Goal: Navigation & Orientation: Find specific page/section

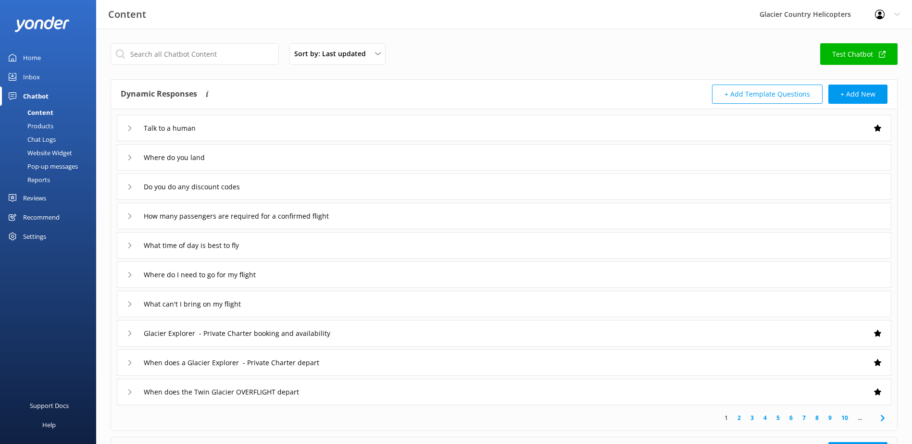
click at [36, 54] on div "Home" at bounding box center [32, 57] width 18 height 19
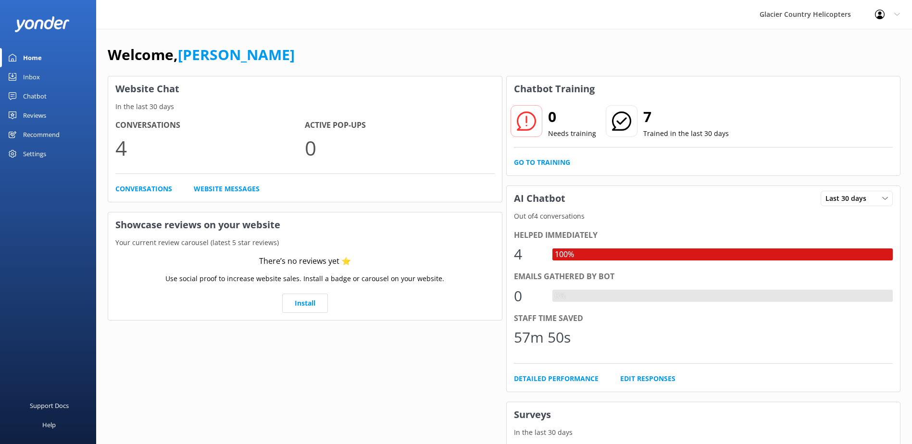
click at [43, 79] on link "Inbox" at bounding box center [48, 76] width 96 height 19
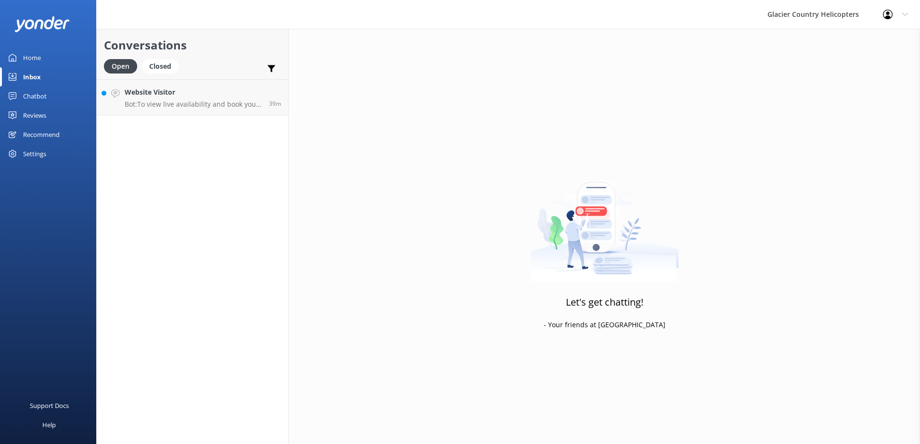
click at [39, 95] on div "Chatbot" at bounding box center [35, 96] width 24 height 19
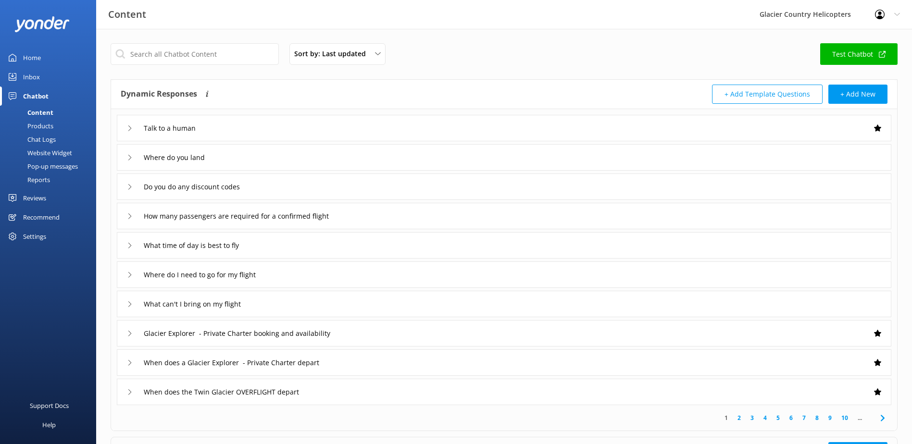
click at [32, 57] on div "Home" at bounding box center [32, 57] width 18 height 19
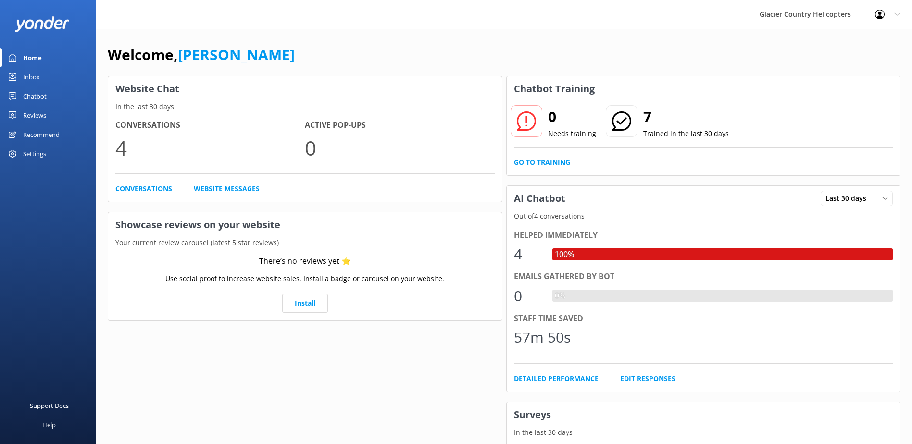
click at [48, 77] on link "Inbox" at bounding box center [48, 76] width 96 height 19
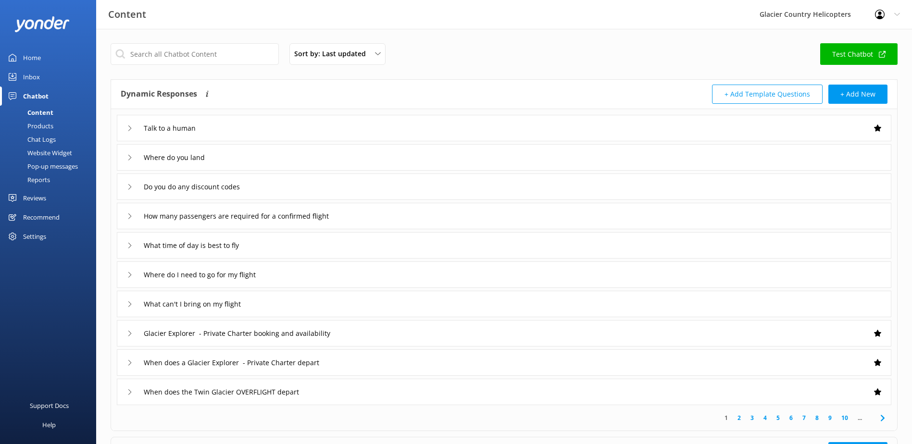
click at [36, 131] on div "Products" at bounding box center [30, 125] width 48 height 13
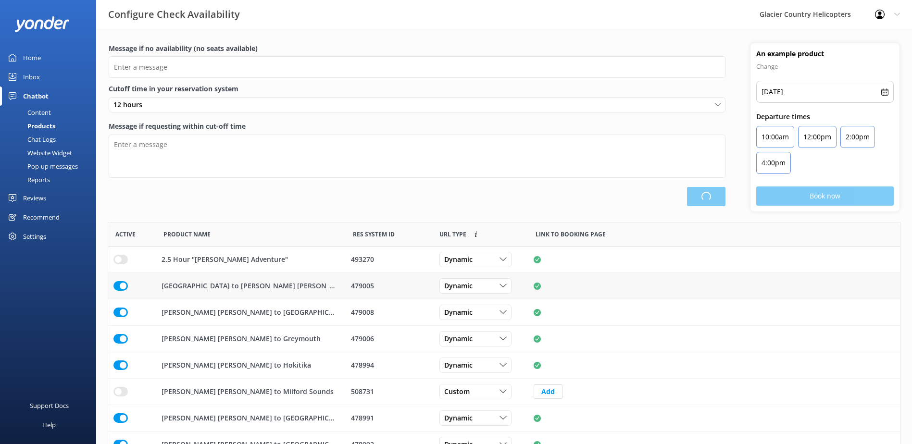
scroll to position [282, 785]
type input "There are no seats available, please check an alternative day"
type textarea "Our online booking system closes {hours} prior to departure. Please contact us …"
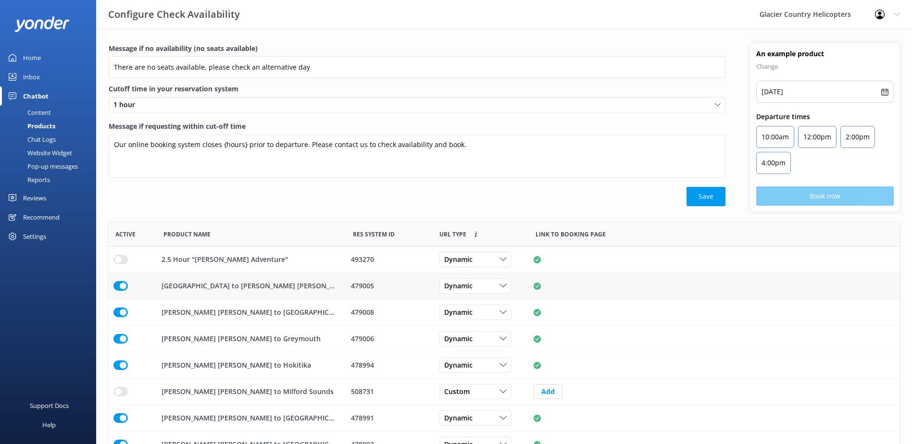
click at [118, 265] on input "row" at bounding box center [121, 260] width 14 height 10
click at [119, 265] on input "row" at bounding box center [121, 260] width 14 height 10
click at [116, 333] on div "row" at bounding box center [132, 339] width 48 height 26
click at [118, 265] on input "row" at bounding box center [121, 260] width 14 height 10
click at [121, 265] on input "row" at bounding box center [121, 260] width 14 height 10
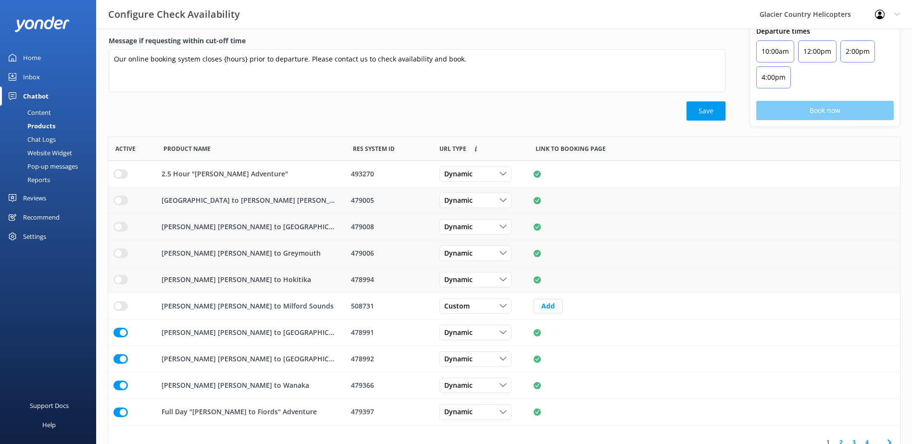
scroll to position [96, 0]
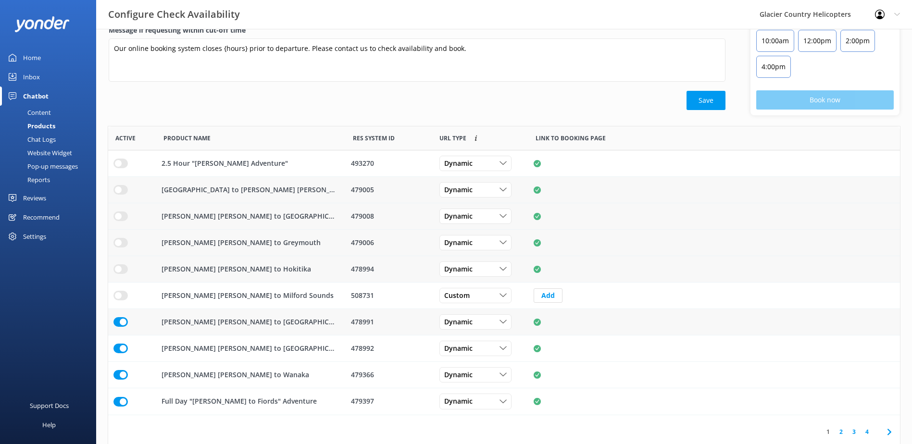
click at [118, 329] on div "row" at bounding box center [132, 322] width 48 height 26
click at [117, 168] on input "row" at bounding box center [121, 164] width 14 height 10
click at [123, 168] on input "row" at bounding box center [121, 164] width 14 height 10
click at [119, 168] on input "row" at bounding box center [121, 164] width 14 height 10
click at [118, 168] on input "row" at bounding box center [121, 164] width 14 height 10
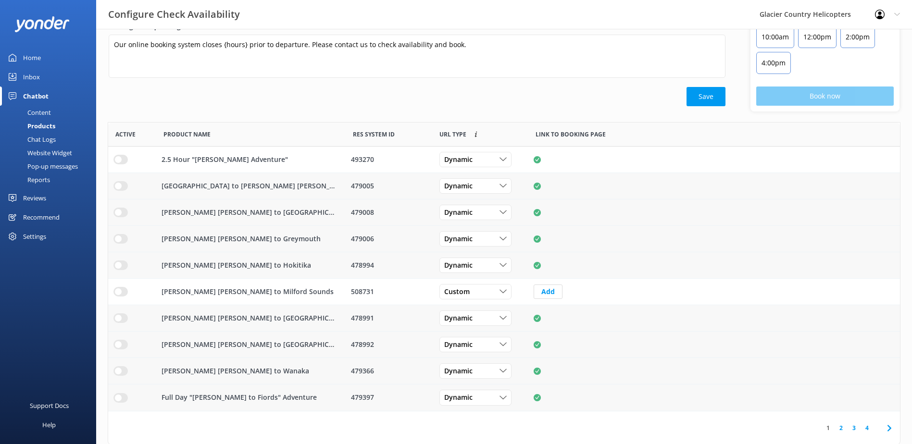
scroll to position [101, 0]
click at [839, 427] on link "2" at bounding box center [841, 427] width 13 height 9
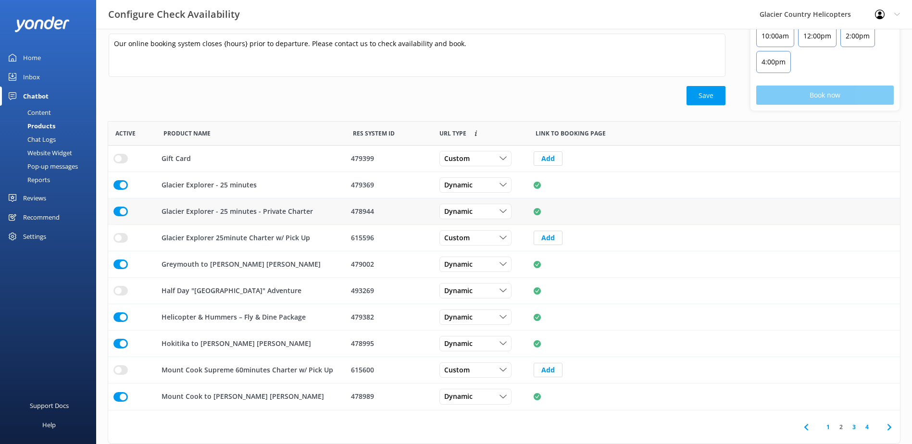
click at [122, 164] on input "row" at bounding box center [121, 159] width 14 height 10
click at [121, 164] on input "row" at bounding box center [121, 159] width 14 height 10
click at [120, 164] on input "row" at bounding box center [121, 159] width 14 height 10
click at [119, 164] on input "row" at bounding box center [121, 159] width 14 height 10
click at [116, 164] on input "row" at bounding box center [121, 159] width 14 height 10
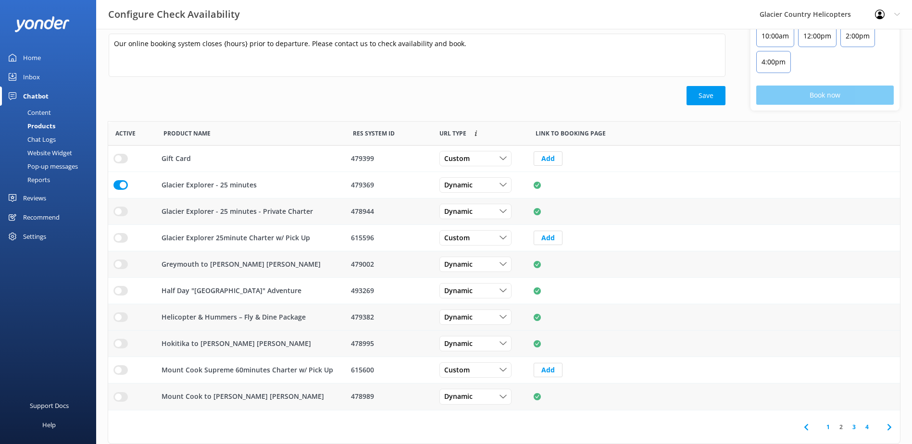
click at [854, 427] on link "3" at bounding box center [854, 427] width 13 height 9
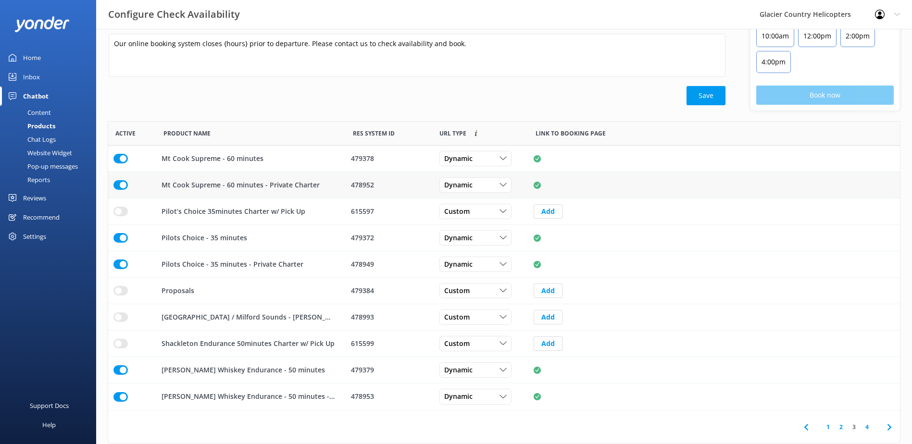
click at [123, 164] on input "row" at bounding box center [121, 159] width 14 height 10
click at [116, 164] on input "row" at bounding box center [121, 159] width 14 height 10
click at [121, 164] on input "row" at bounding box center [121, 159] width 14 height 10
click at [868, 431] on link "4" at bounding box center [867, 427] width 13 height 9
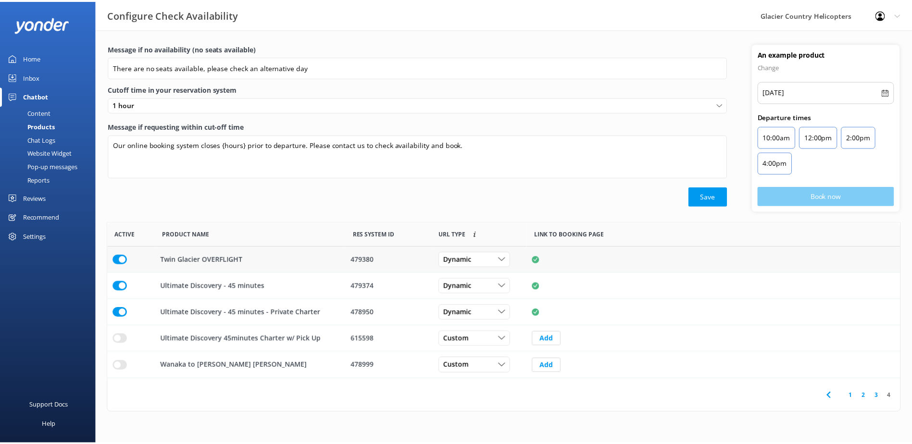
scroll to position [8, 8]
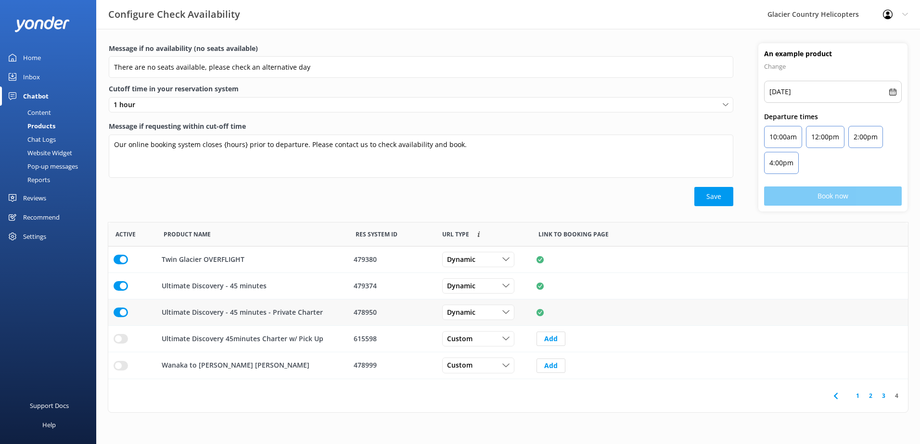
click at [118, 265] on input "row" at bounding box center [121, 260] width 14 height 10
click at [857, 397] on link "1" at bounding box center [857, 396] width 13 height 9
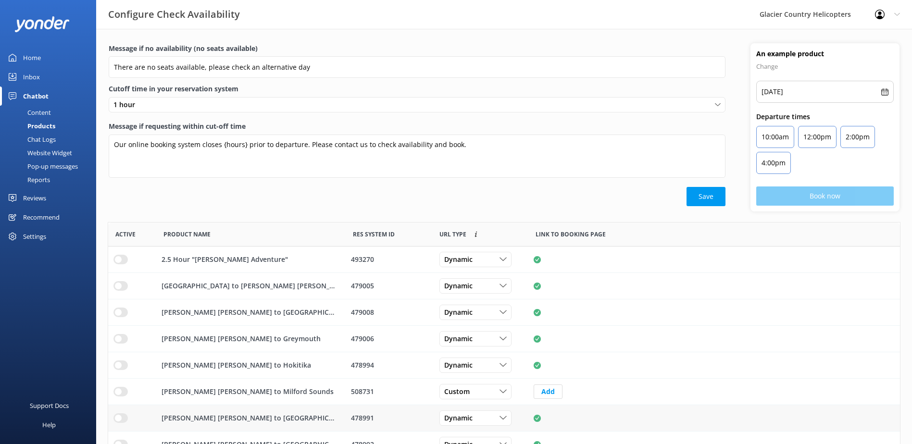
scroll to position [101, 0]
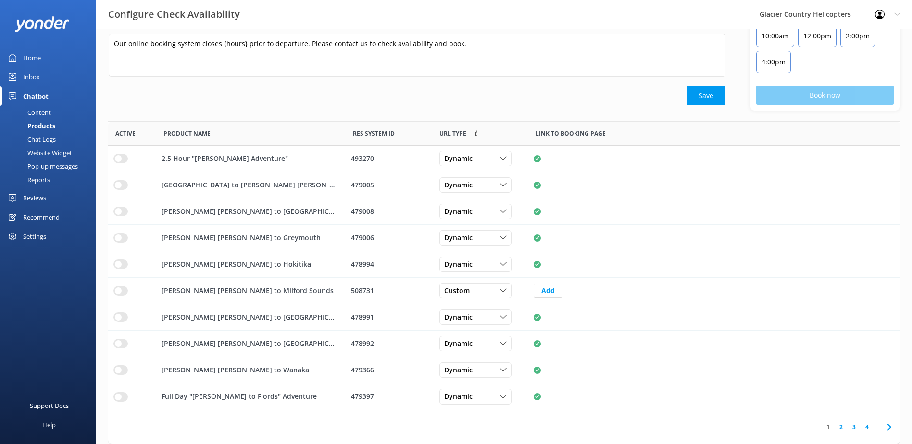
click at [844, 428] on link "2" at bounding box center [841, 427] width 13 height 9
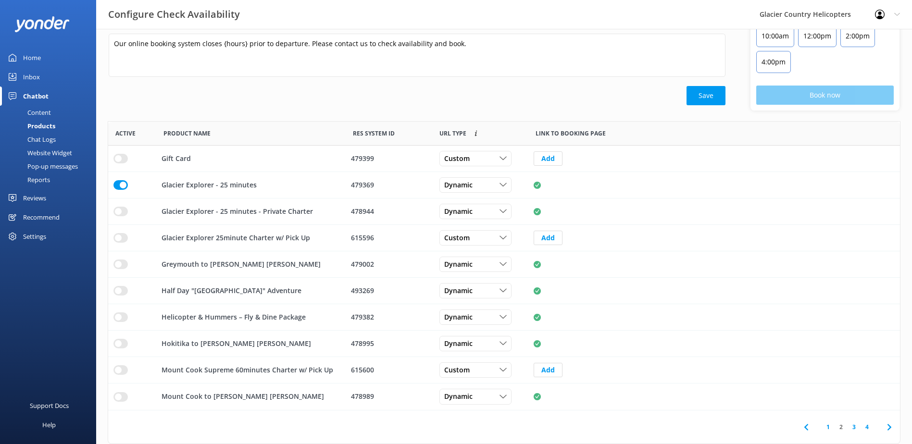
click at [857, 427] on link "3" at bounding box center [854, 427] width 13 height 9
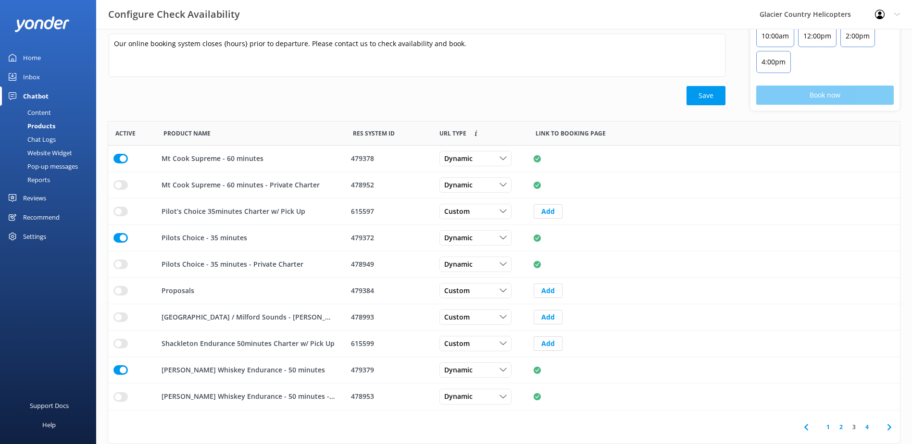
click at [866, 427] on link "4" at bounding box center [867, 427] width 13 height 9
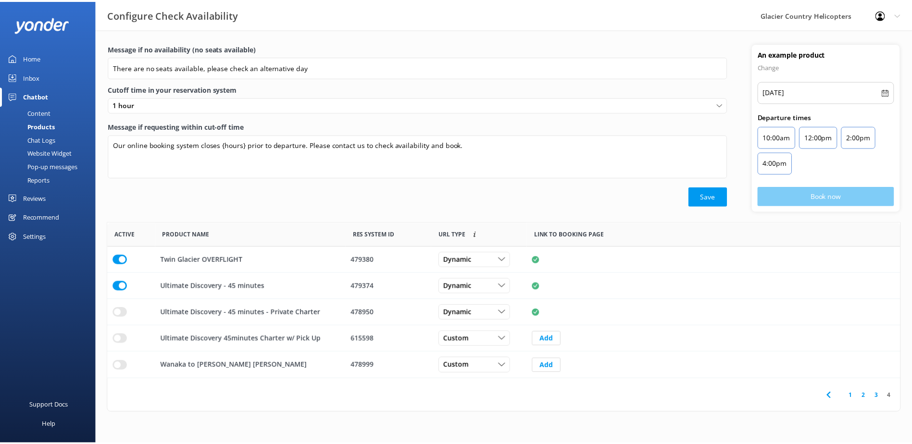
scroll to position [8, 8]
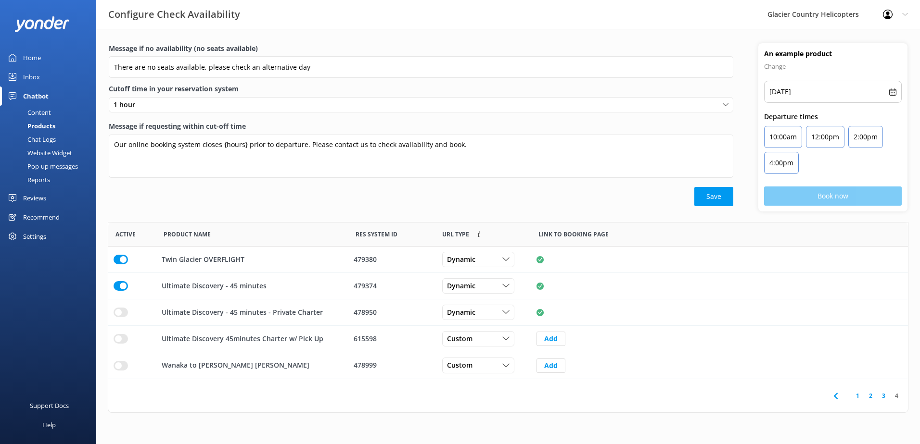
click at [37, 183] on div "Reports" at bounding box center [28, 179] width 44 height 13
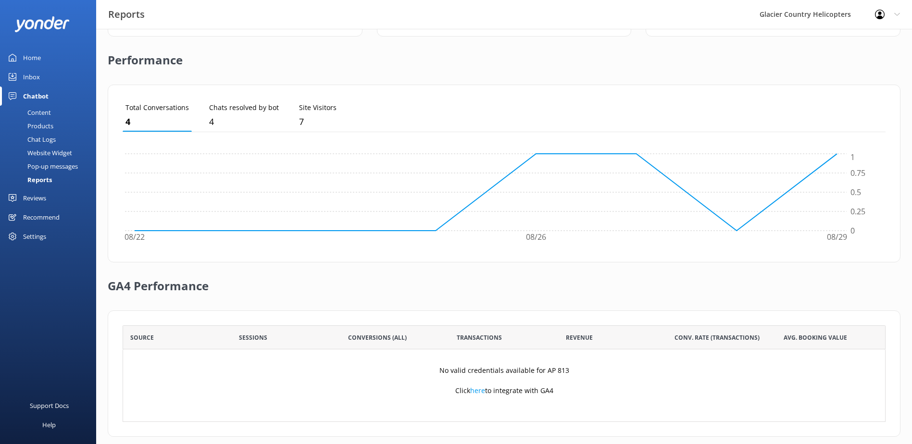
scroll to position [226, 0]
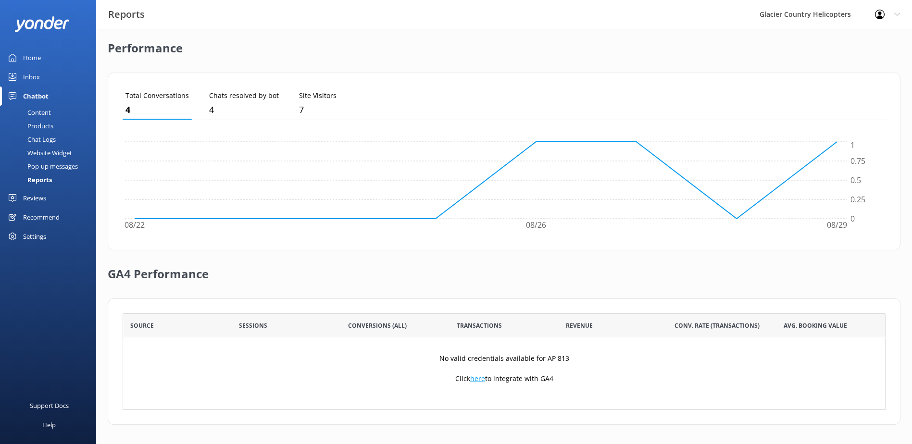
click at [476, 383] on link "here" at bounding box center [477, 378] width 15 height 9
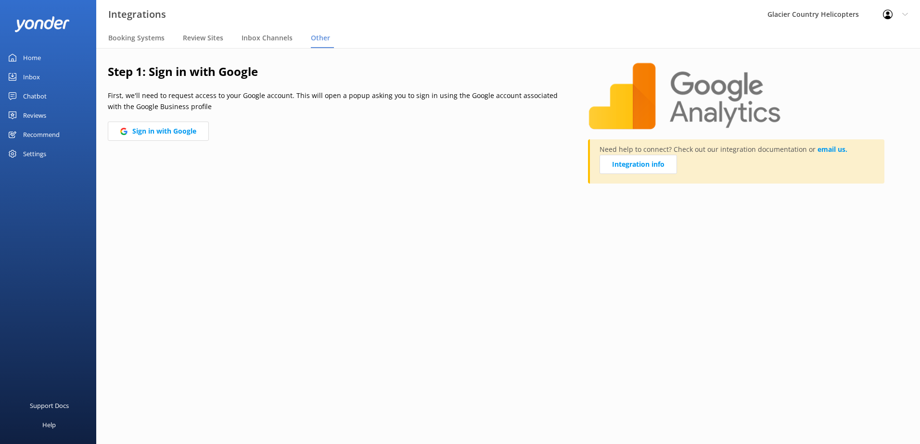
click at [41, 57] on link "Home" at bounding box center [48, 57] width 96 height 19
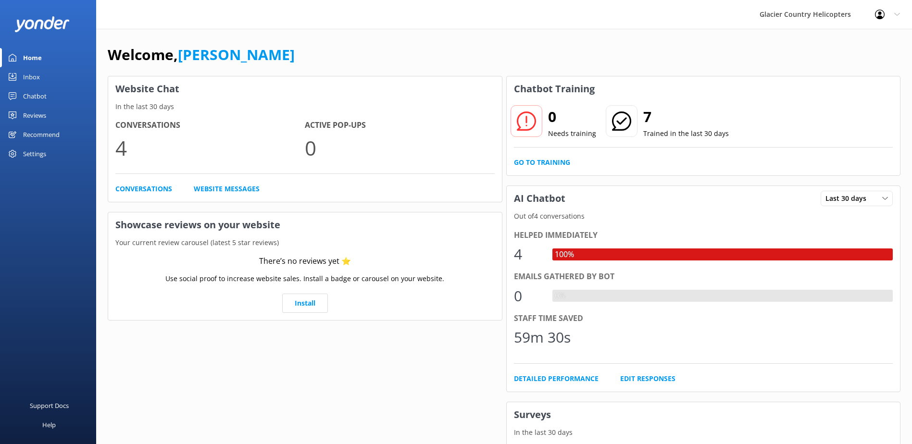
click at [21, 152] on div "Settings" at bounding box center [48, 153] width 96 height 19
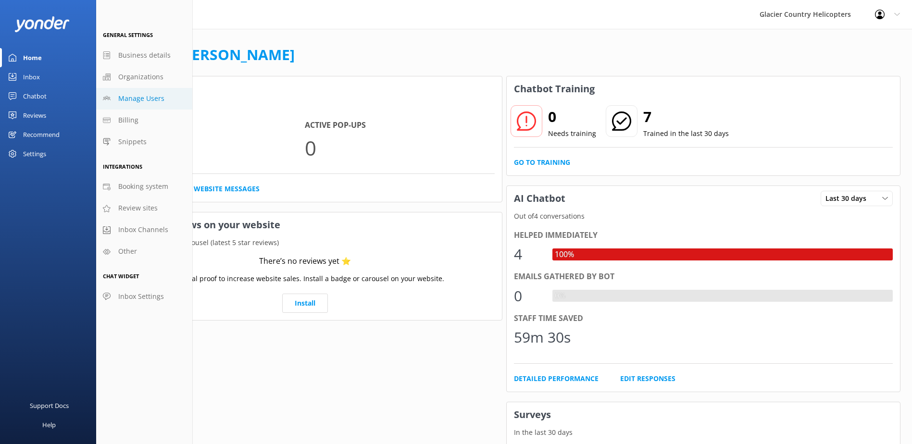
click at [144, 104] on span "Manage Users" at bounding box center [141, 98] width 46 height 11
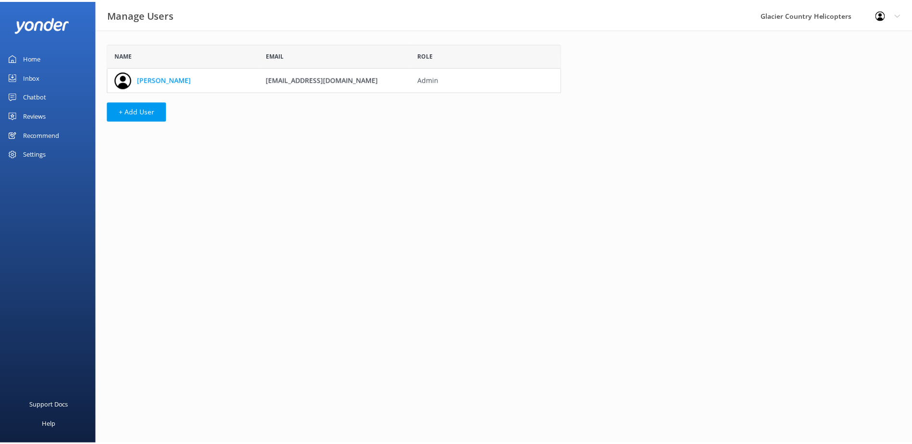
scroll to position [41, 451]
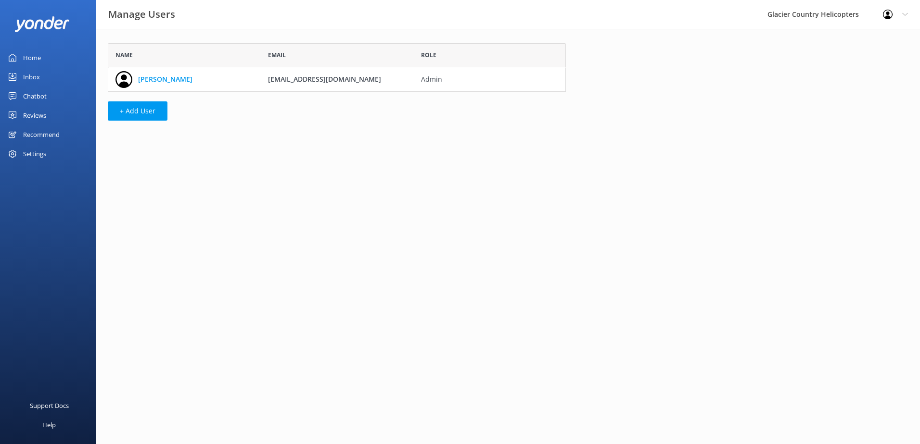
click at [47, 116] on link "Reviews" at bounding box center [48, 115] width 96 height 19
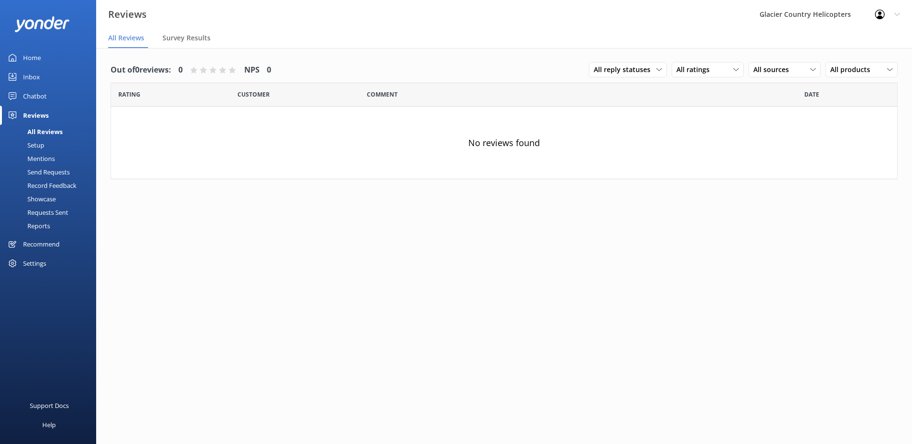
click at [47, 226] on div "Reports" at bounding box center [28, 225] width 44 height 13
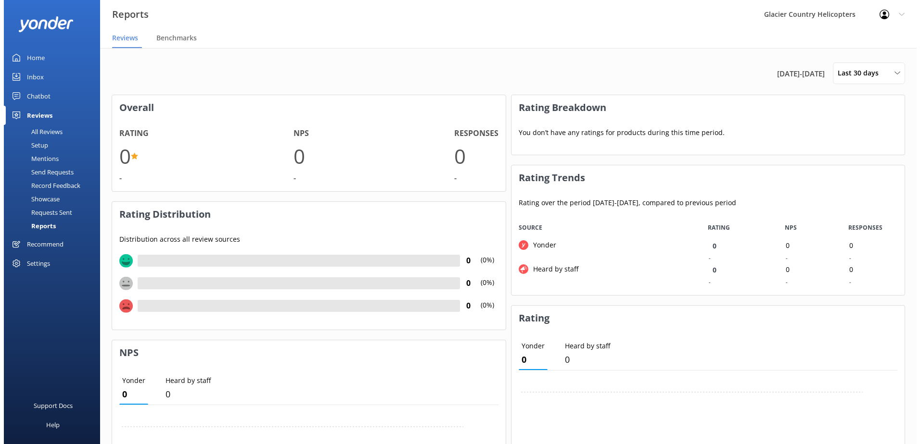
scroll to position [72, 386]
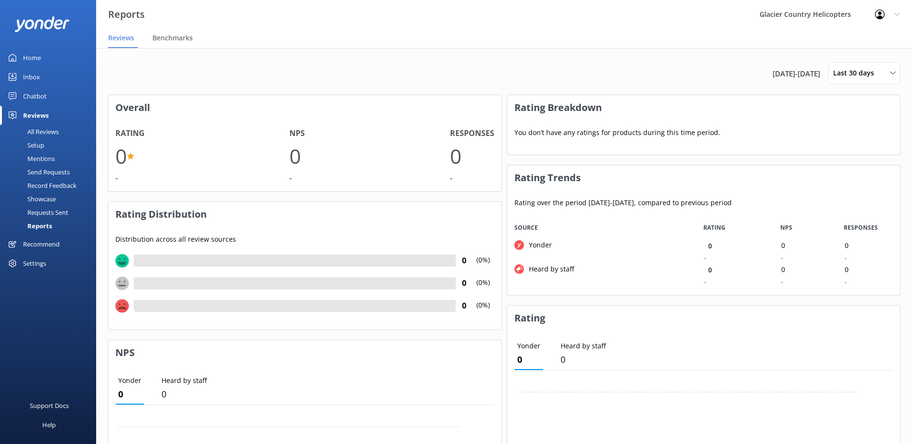
click at [51, 130] on div "All Reviews" at bounding box center [32, 131] width 53 height 13
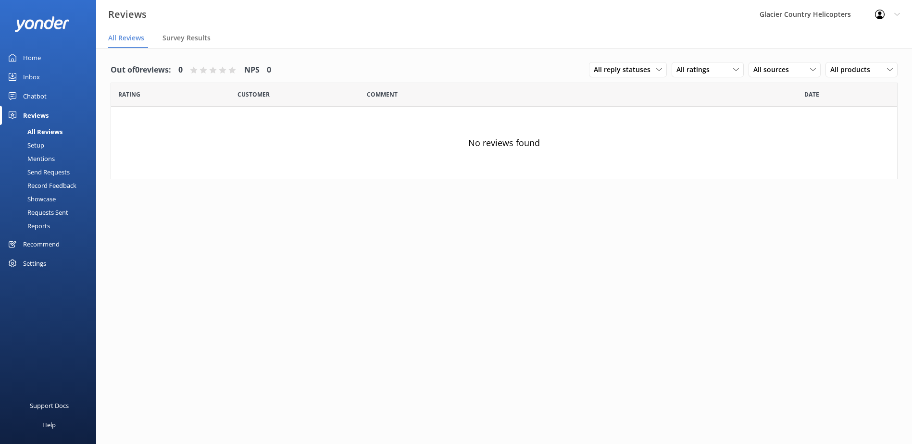
click at [43, 151] on div "Setup" at bounding box center [25, 145] width 38 height 13
click at [45, 153] on div "Mentions" at bounding box center [30, 158] width 49 height 13
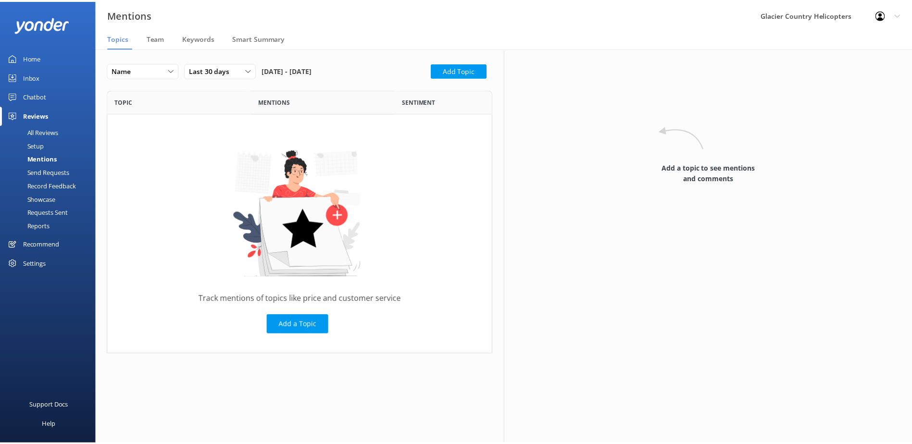
scroll to position [258, 381]
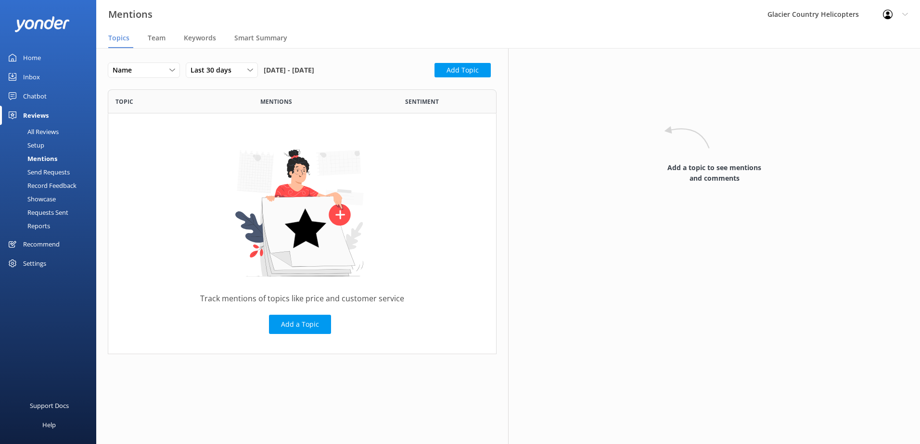
click at [34, 127] on div "All Reviews" at bounding box center [32, 131] width 53 height 13
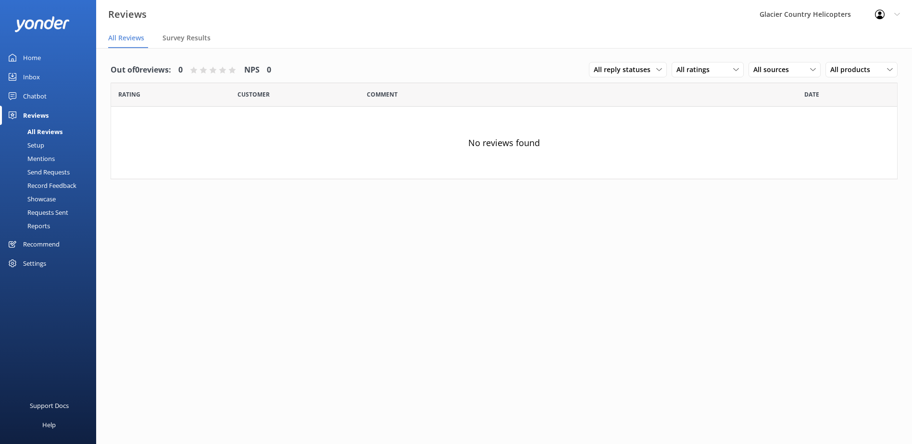
click at [37, 119] on div "Reviews" at bounding box center [35, 115] width 25 height 19
click at [35, 150] on div "Setup" at bounding box center [25, 145] width 38 height 13
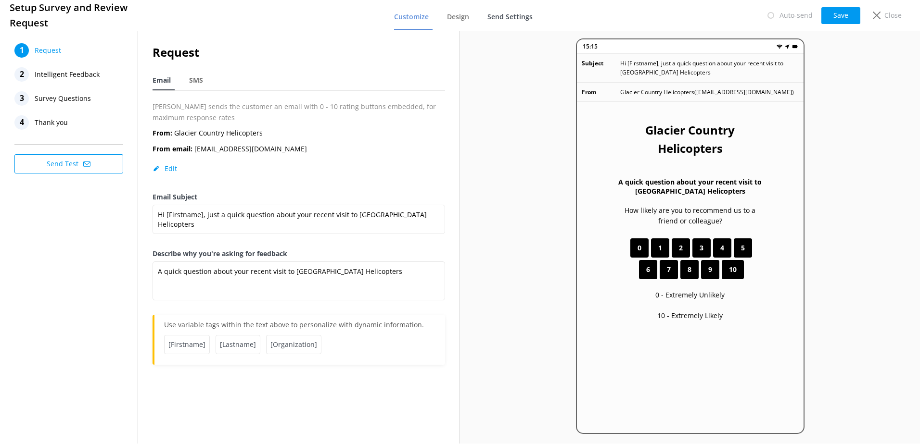
click at [507, 17] on span "Send Settings" at bounding box center [509, 17] width 45 height 10
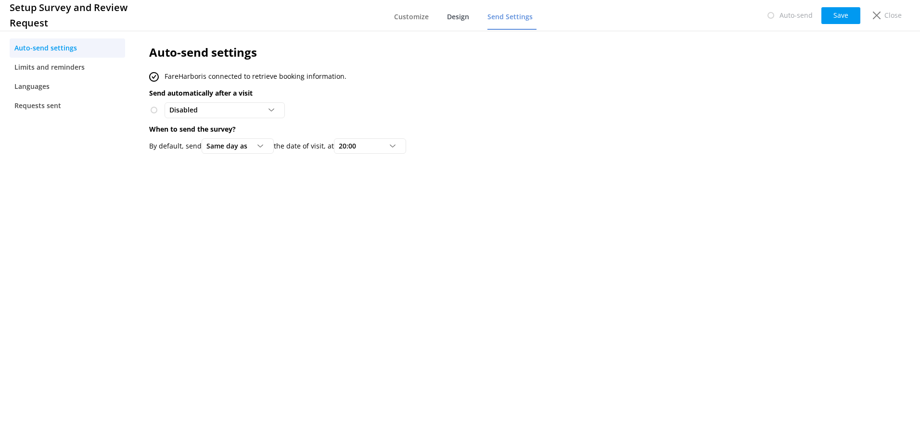
click at [464, 19] on span "Design" at bounding box center [458, 17] width 22 height 10
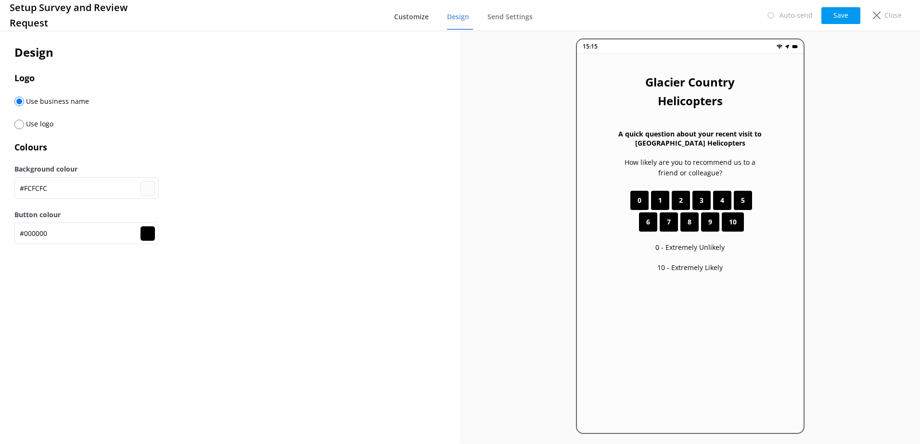
click at [409, 17] on span "Customize" at bounding box center [411, 17] width 35 height 10
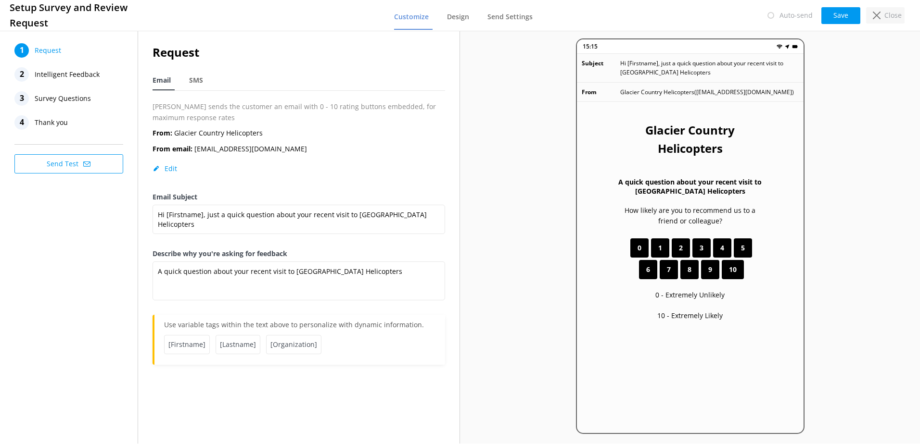
click at [889, 13] on p "Close" at bounding box center [892, 15] width 17 height 11
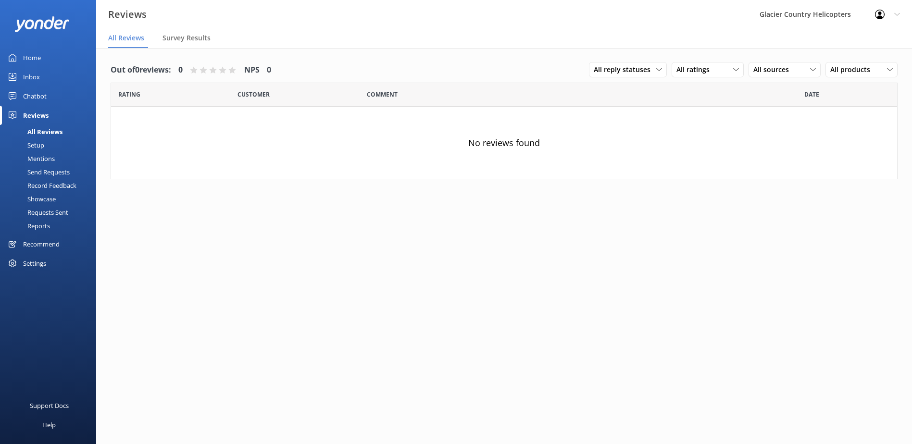
click at [16, 113] on link "Reviews" at bounding box center [48, 115] width 96 height 19
click at [44, 187] on div "Record Feedback" at bounding box center [41, 185] width 71 height 13
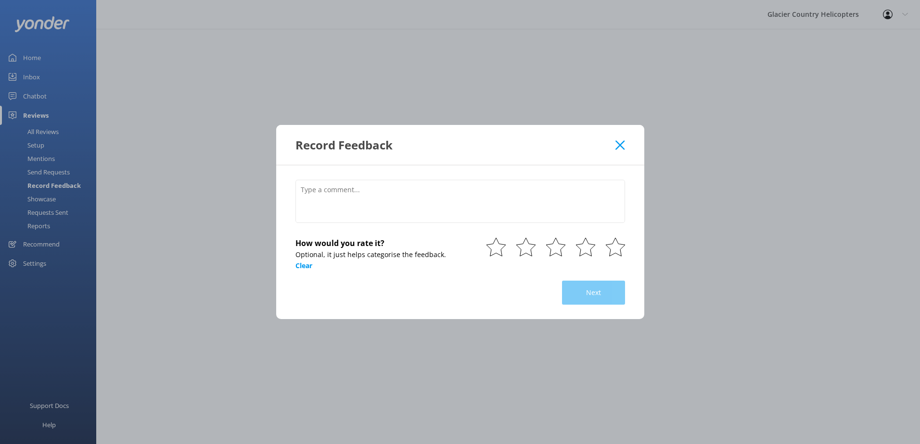
click at [622, 145] on icon at bounding box center [619, 145] width 9 height 10
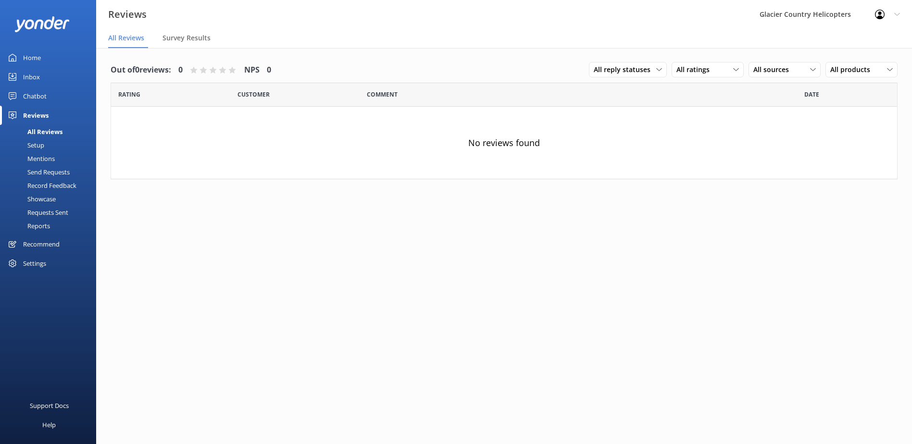
click at [38, 245] on div "Recommend" at bounding box center [41, 244] width 37 height 19
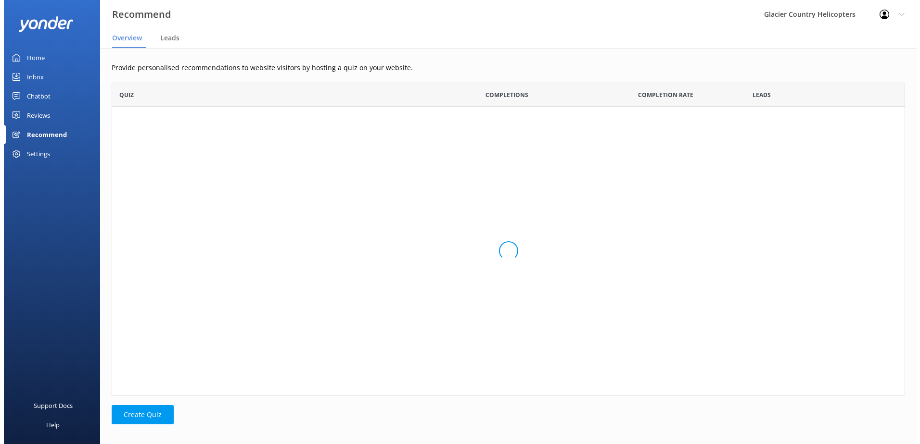
scroll to position [306, 786]
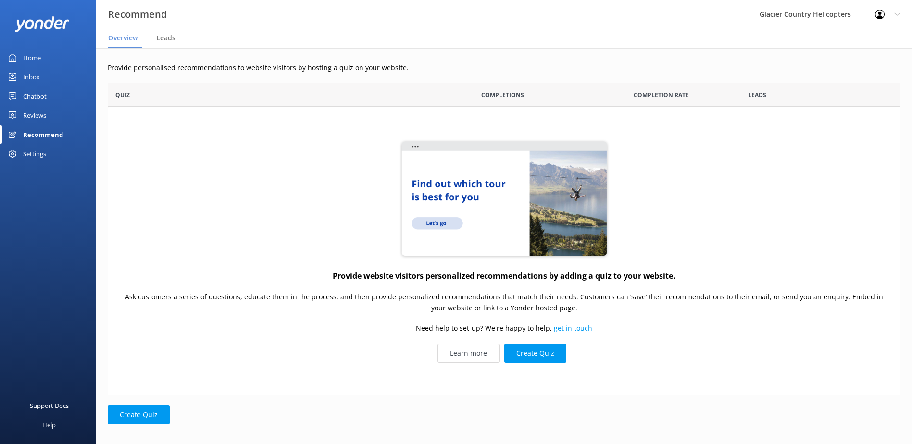
click at [29, 150] on div "Settings" at bounding box center [34, 153] width 23 height 19
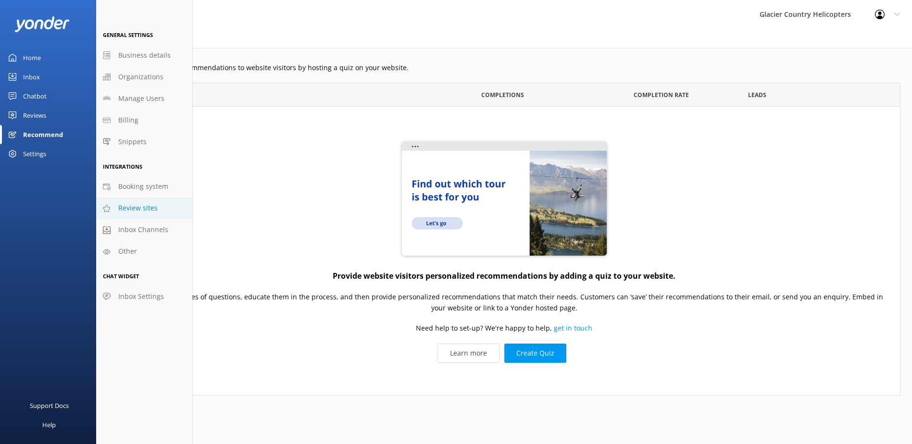
click at [145, 205] on span "Review sites" at bounding box center [137, 208] width 39 height 11
